Goal: Browse casually: Explore the website without a specific task or goal

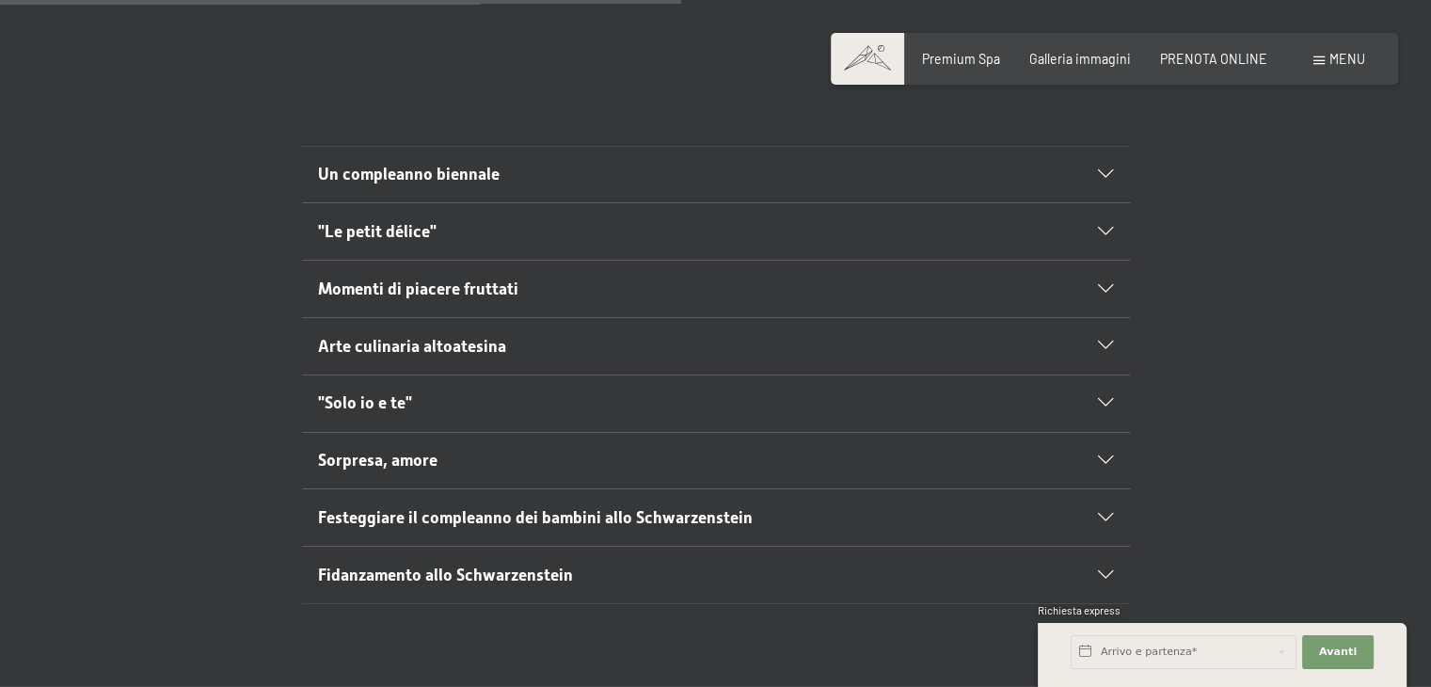
scroll to position [1042, 0]
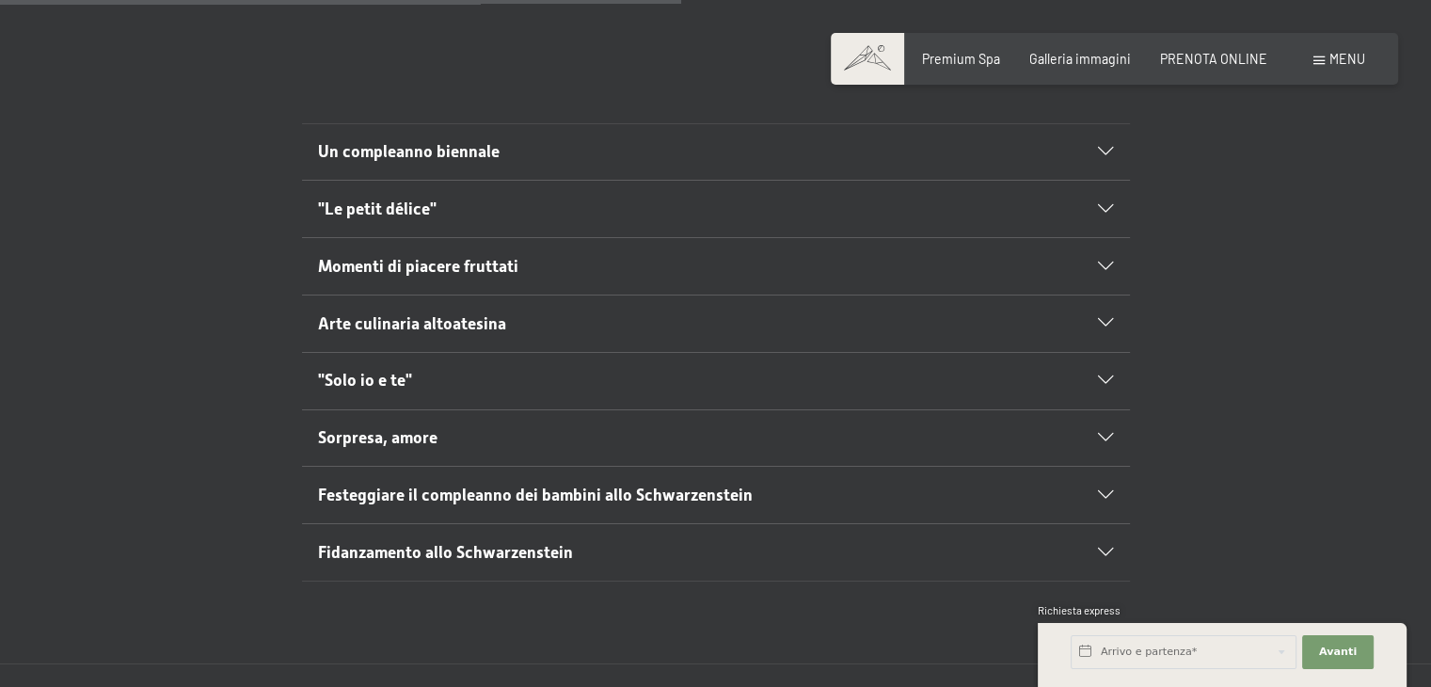
click at [1116, 133] on section "Un compleanno biennale Festeggiate un compleanno biennale (20, 30, 40 anni ecc.…" at bounding box center [716, 152] width 828 height 58
click at [1109, 148] on icon at bounding box center [1105, 152] width 15 height 8
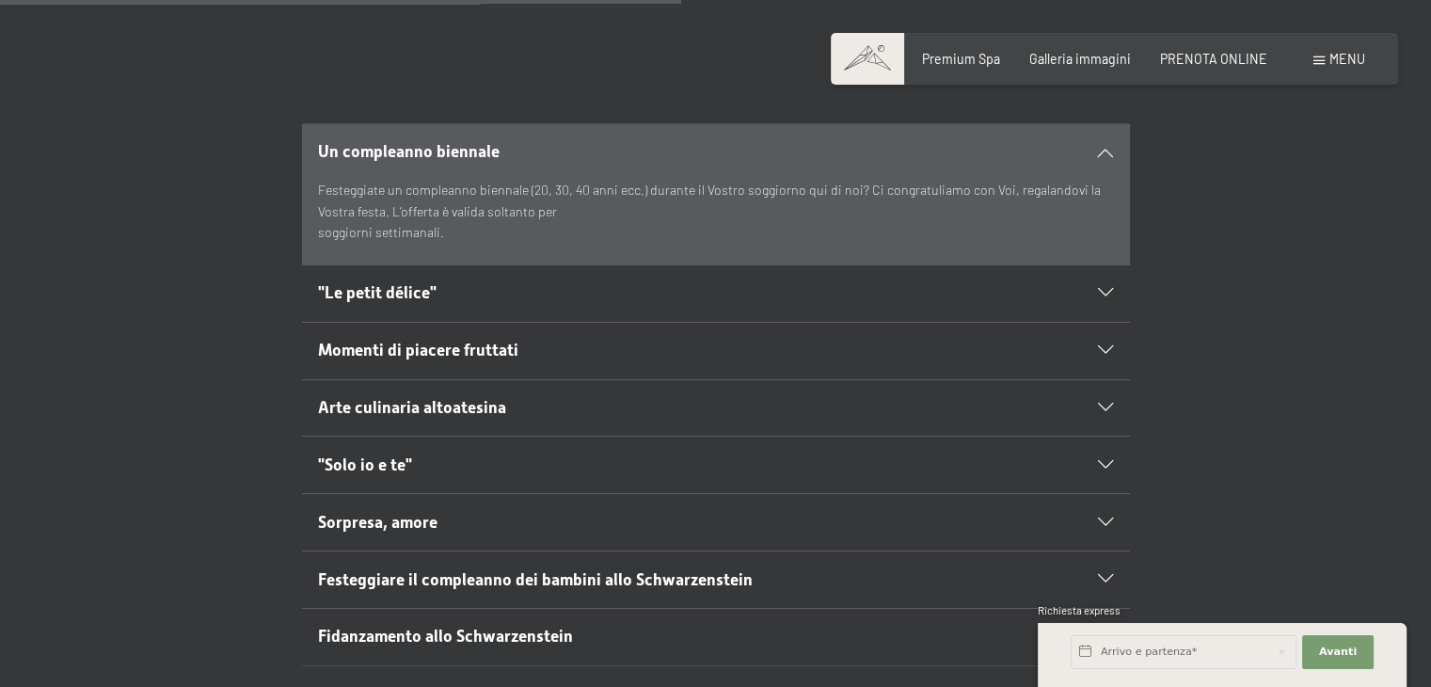
click at [1109, 148] on icon at bounding box center [1105, 152] width 15 height 8
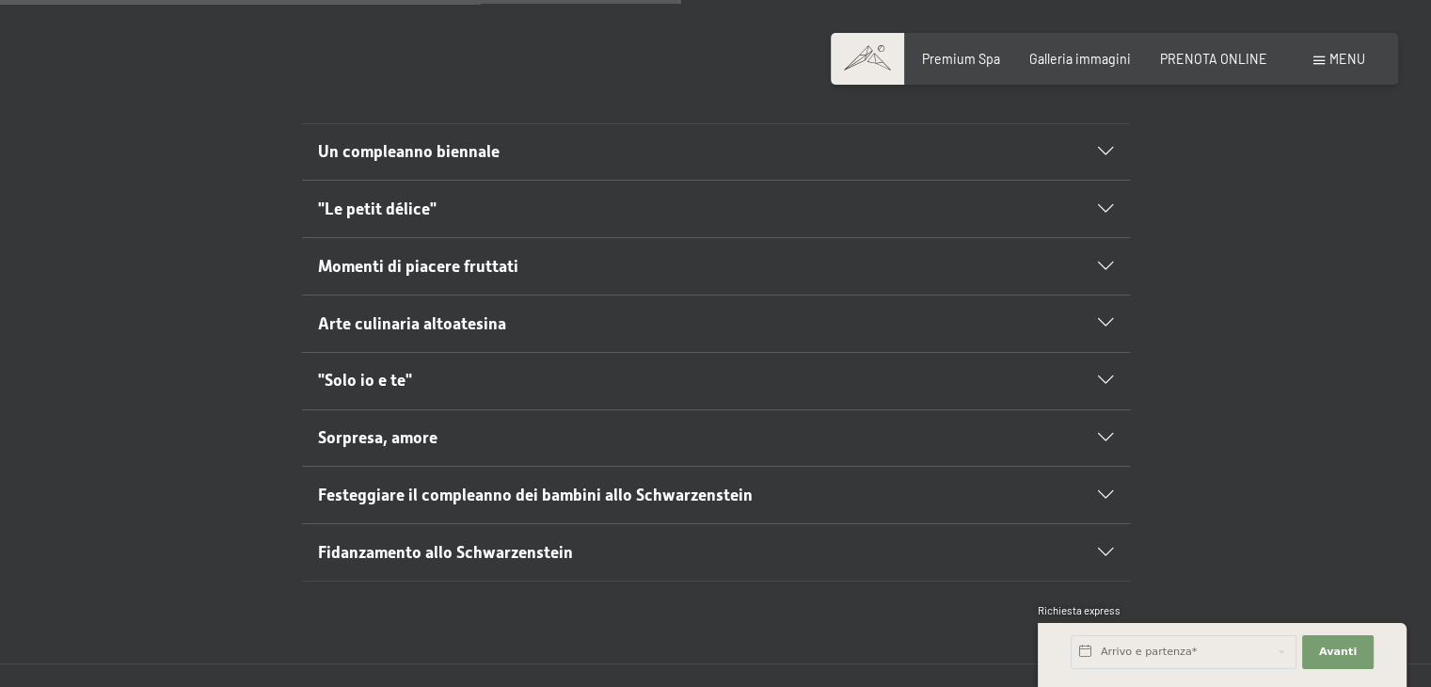
click at [1104, 205] on icon at bounding box center [1105, 209] width 15 height 8
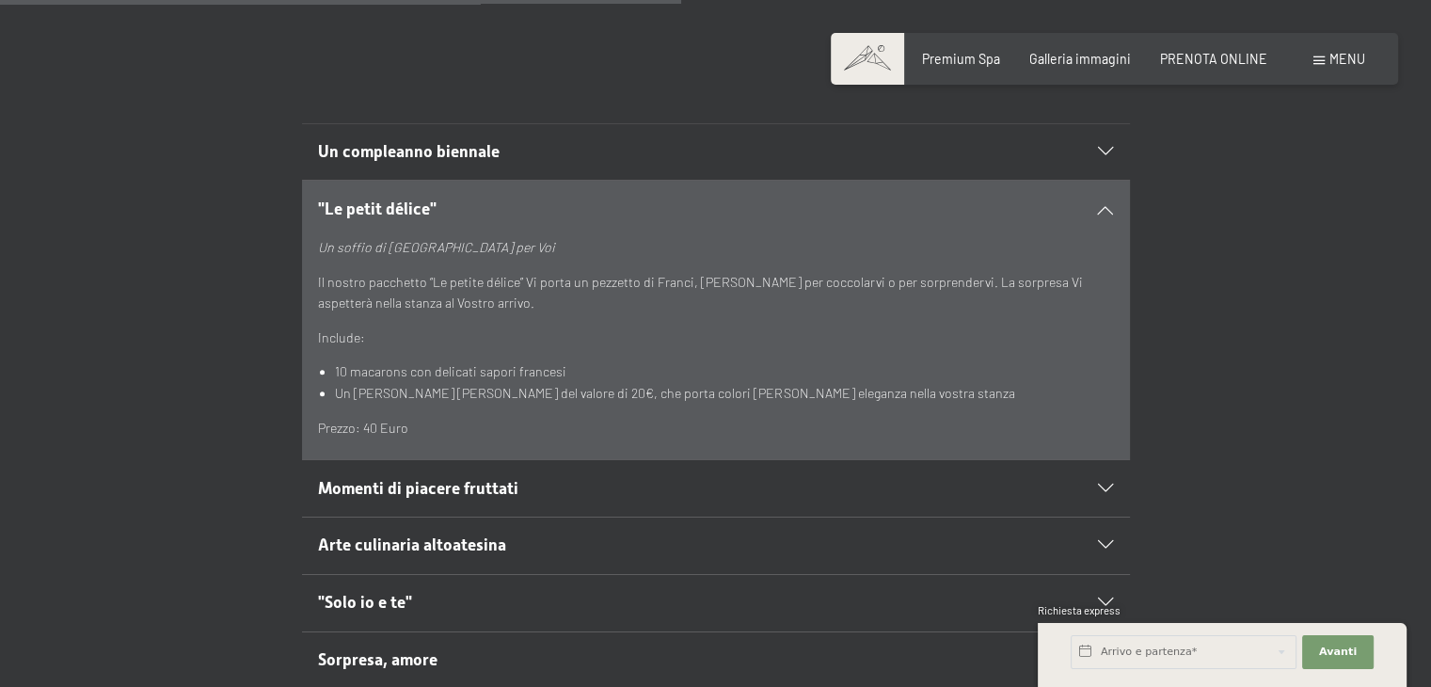
click at [1104, 205] on icon at bounding box center [1105, 209] width 15 height 8
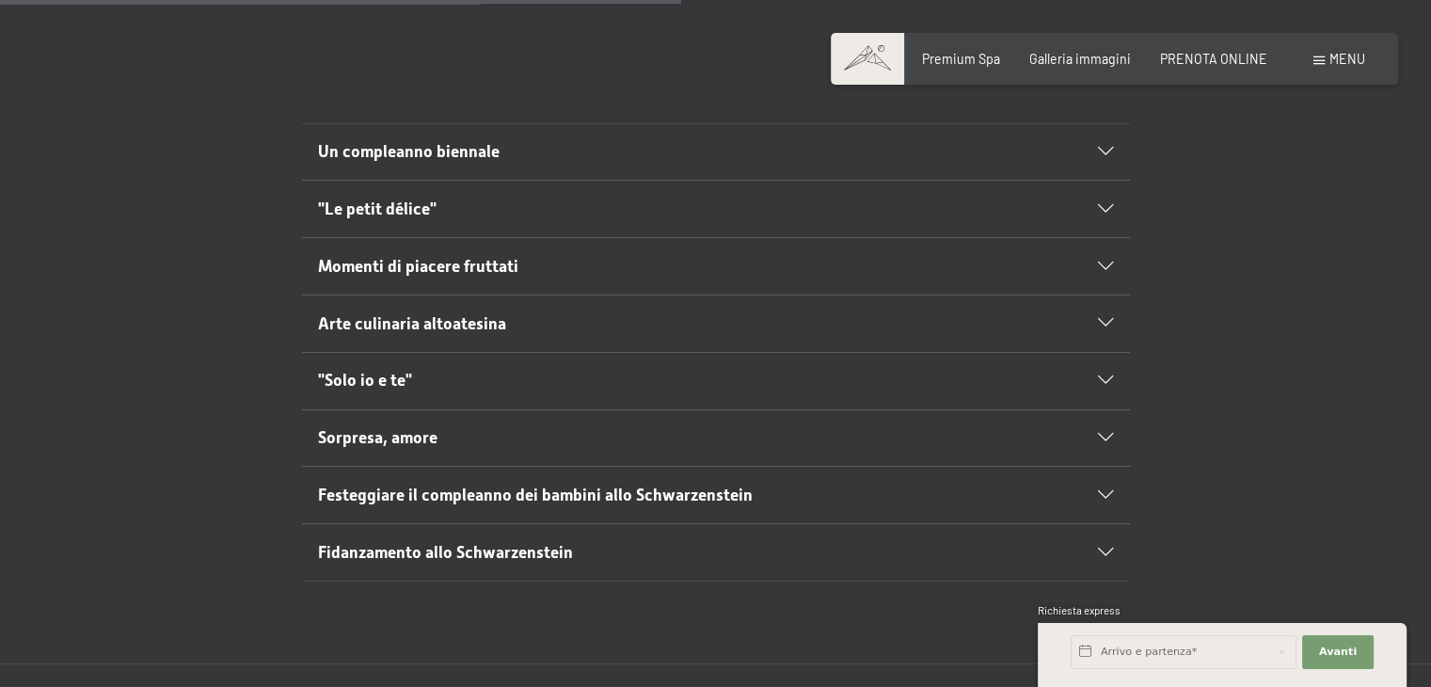
click at [1099, 140] on div "Un compleanno biennale" at bounding box center [715, 152] width 795 height 56
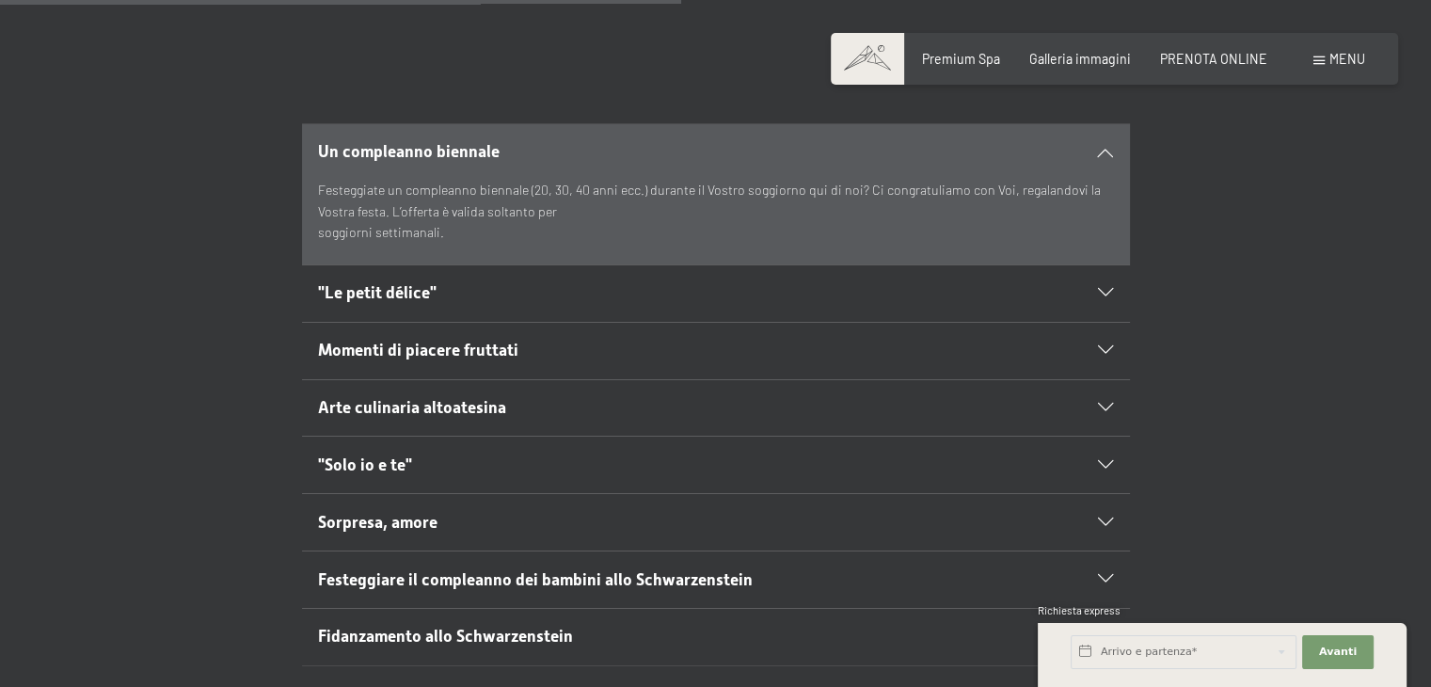
click at [1103, 148] on icon at bounding box center [1105, 152] width 15 height 8
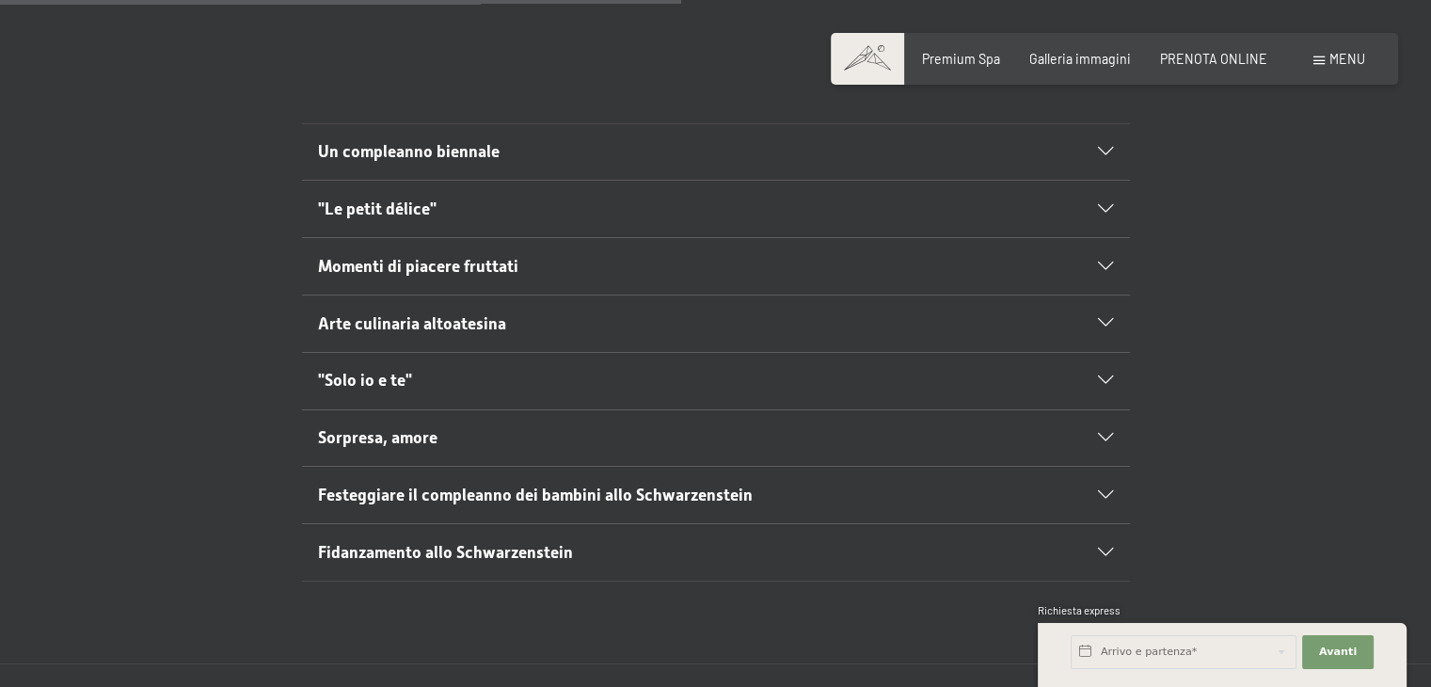
click at [1110, 238] on div "Momenti di piacere fruttati" at bounding box center [715, 266] width 795 height 56
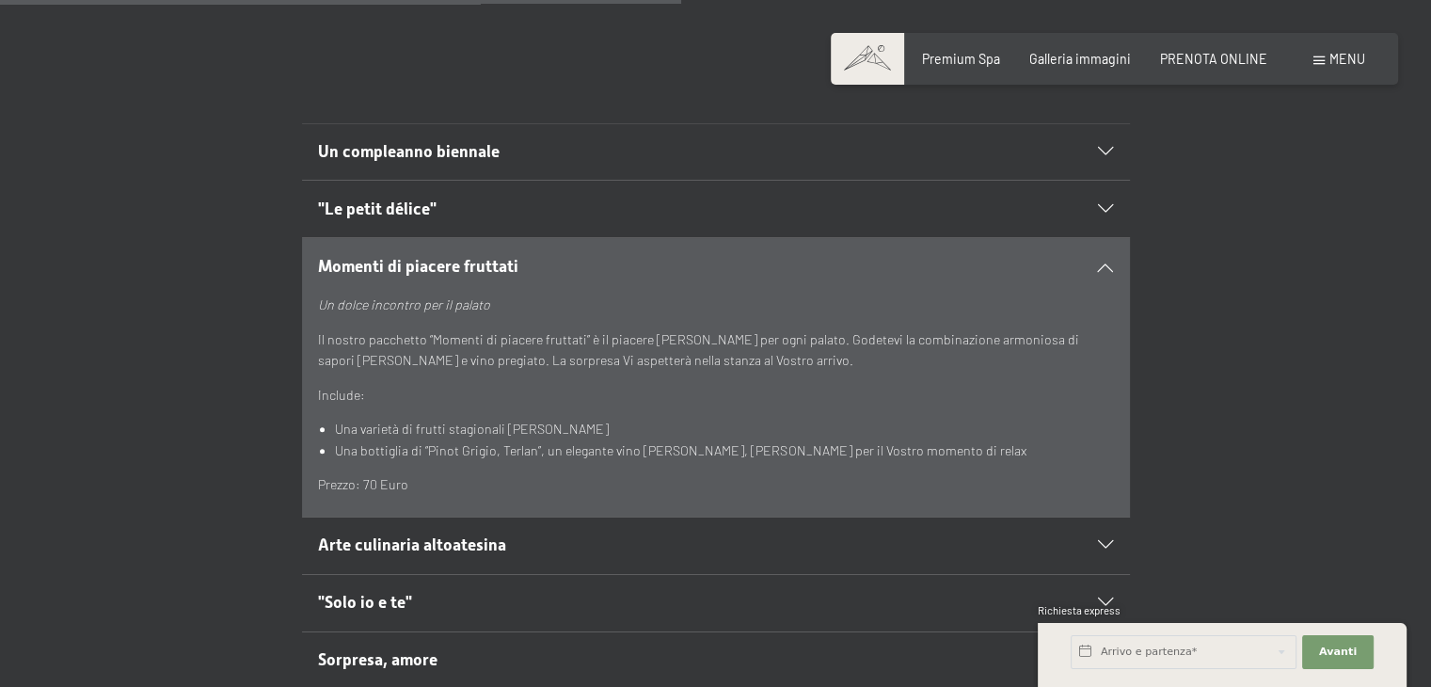
click at [1110, 238] on div "Momenti di piacere fruttati" at bounding box center [715, 266] width 795 height 56
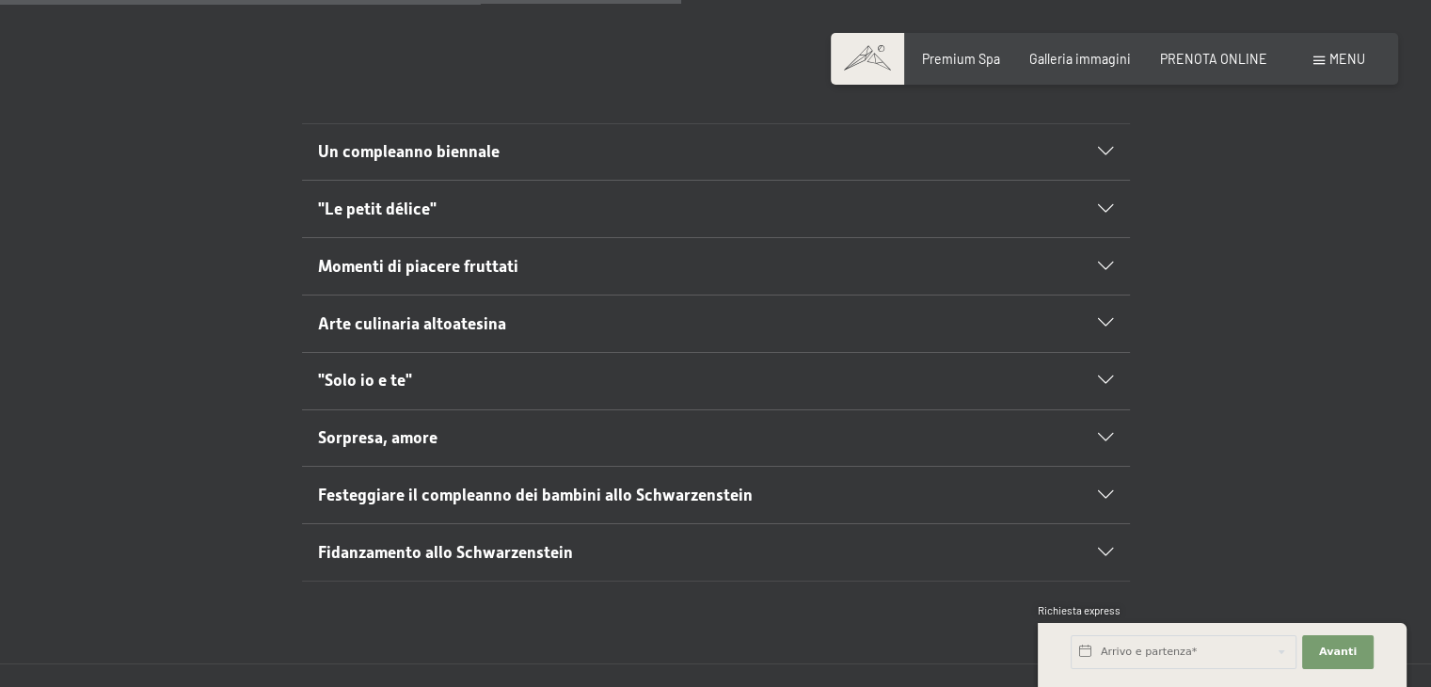
click at [1107, 319] on icon at bounding box center [1105, 323] width 15 height 8
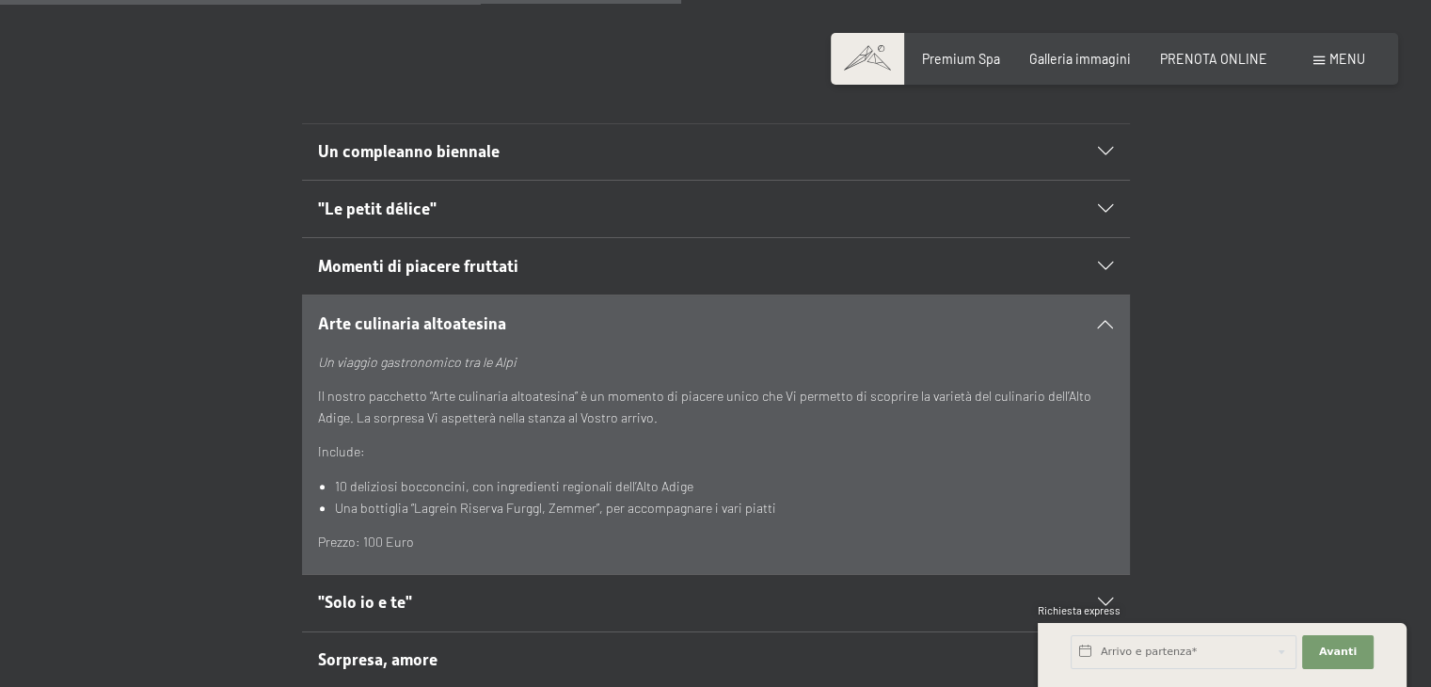
click at [1107, 319] on icon at bounding box center [1105, 323] width 15 height 8
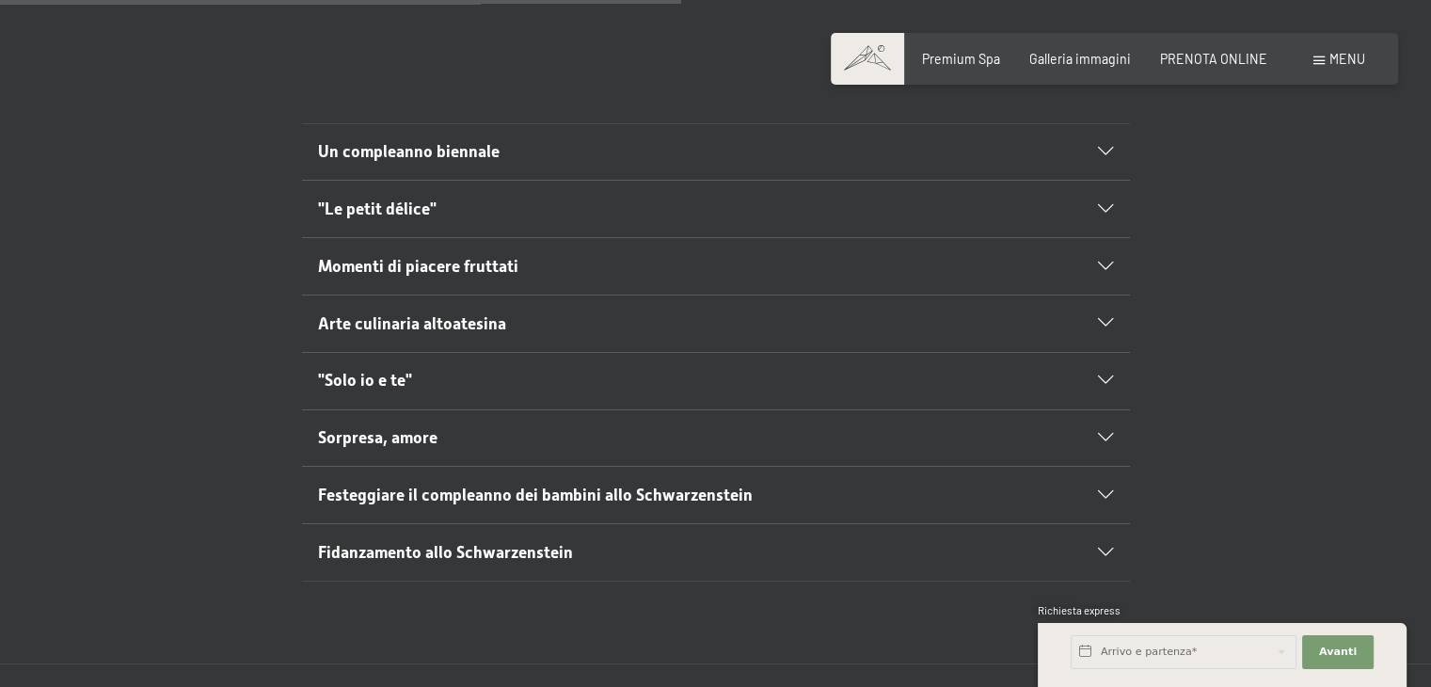
click at [1105, 353] on div ""Solo io e te"" at bounding box center [715, 381] width 795 height 56
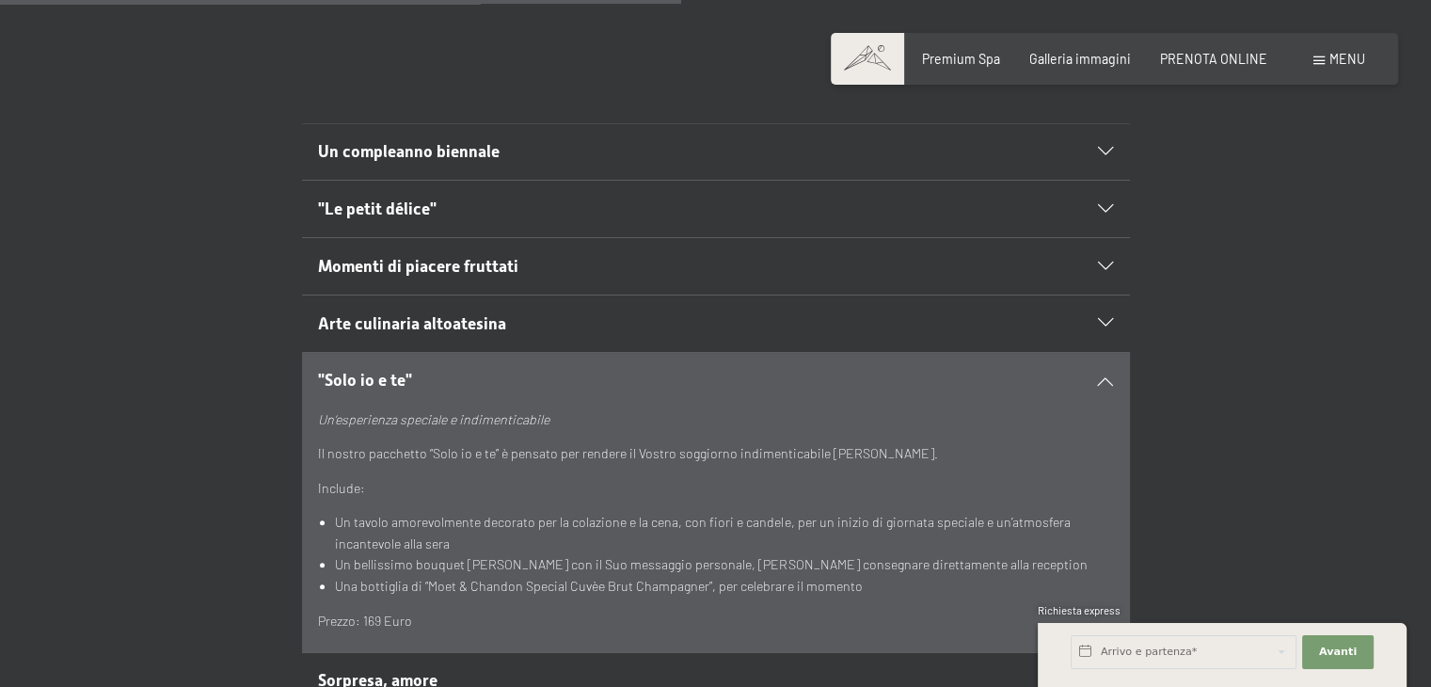
click at [1105, 353] on div ""Solo io e te"" at bounding box center [715, 381] width 795 height 56
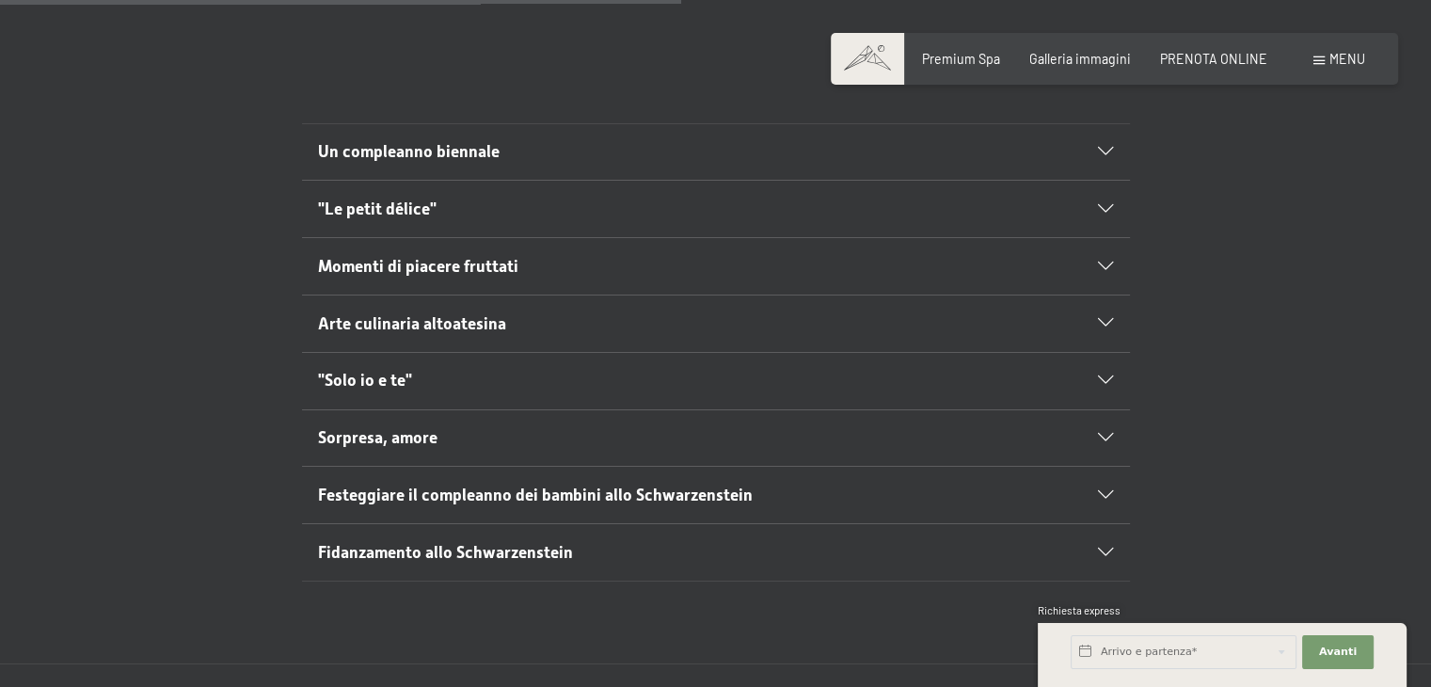
click at [1106, 410] on div "Sorpresa, amore" at bounding box center [715, 438] width 795 height 56
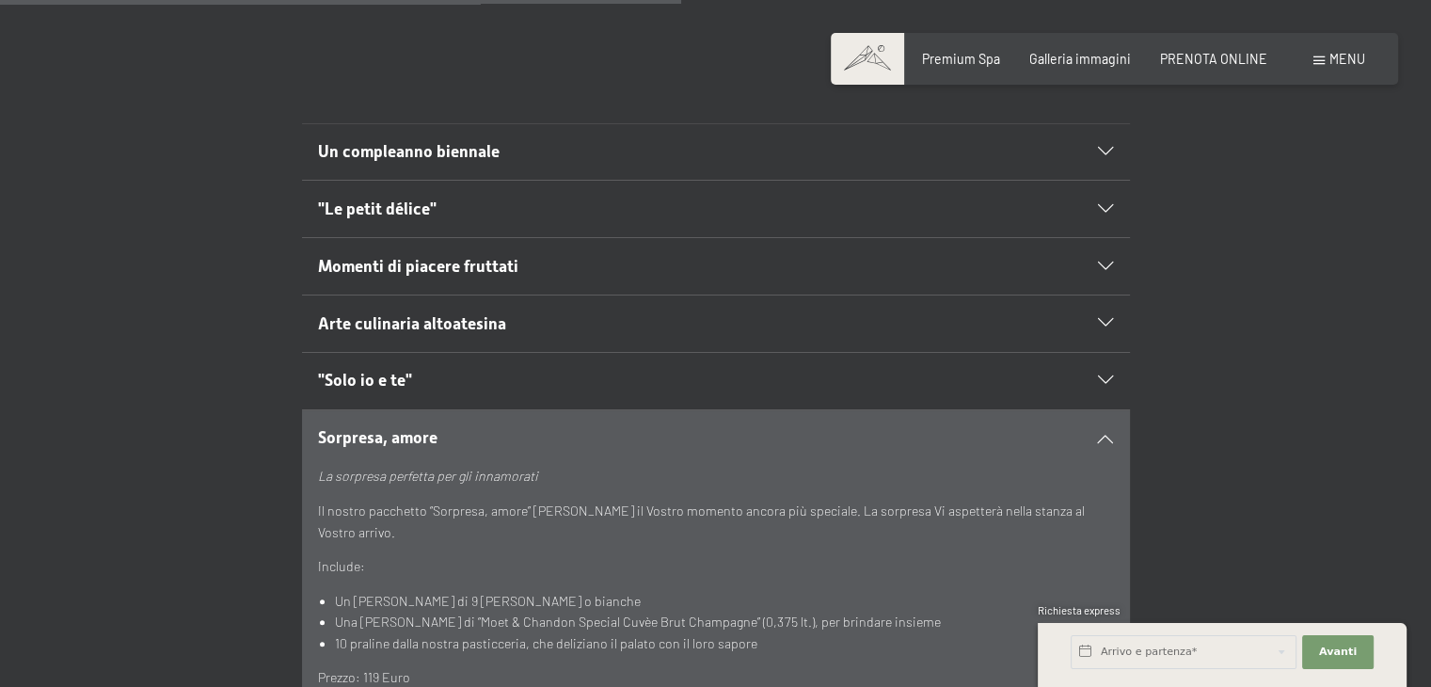
click at [1106, 410] on div "Sorpresa, amore" at bounding box center [715, 438] width 795 height 56
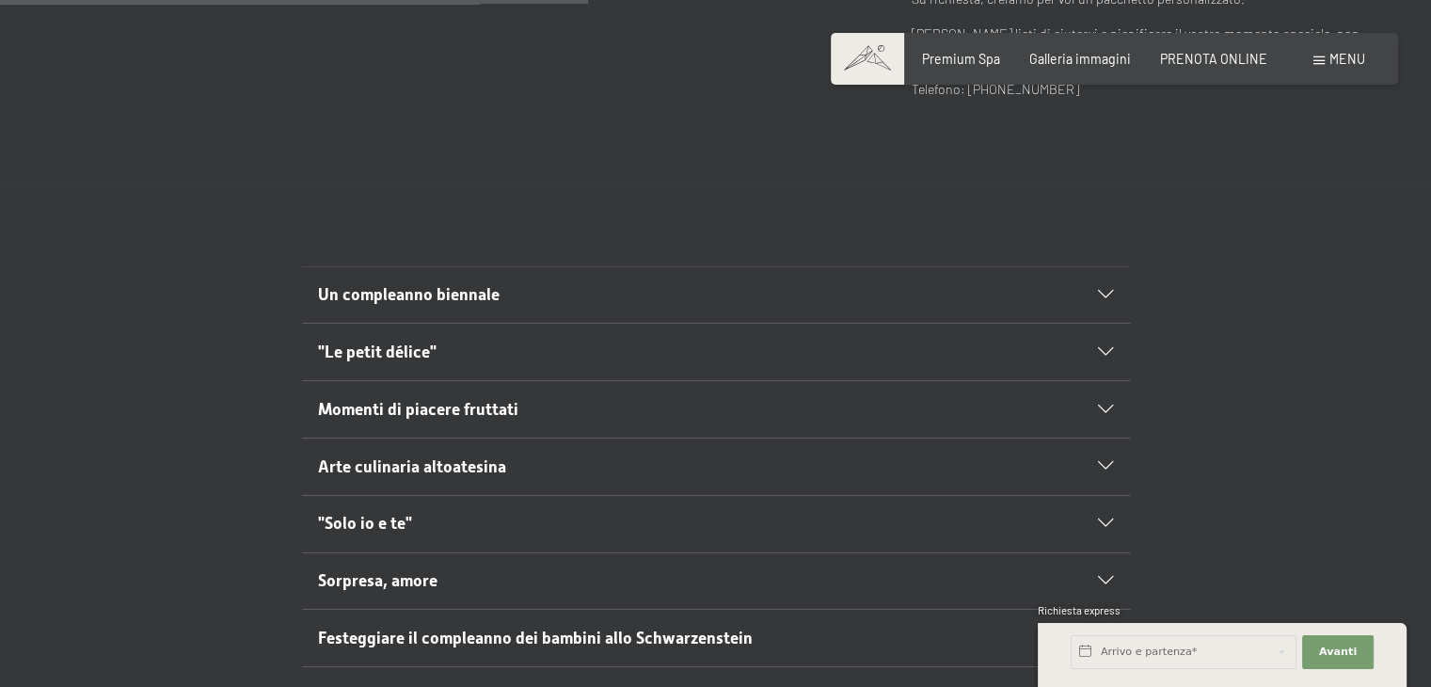
scroll to position [898, 0]
